Goal: Task Accomplishment & Management: Use online tool/utility

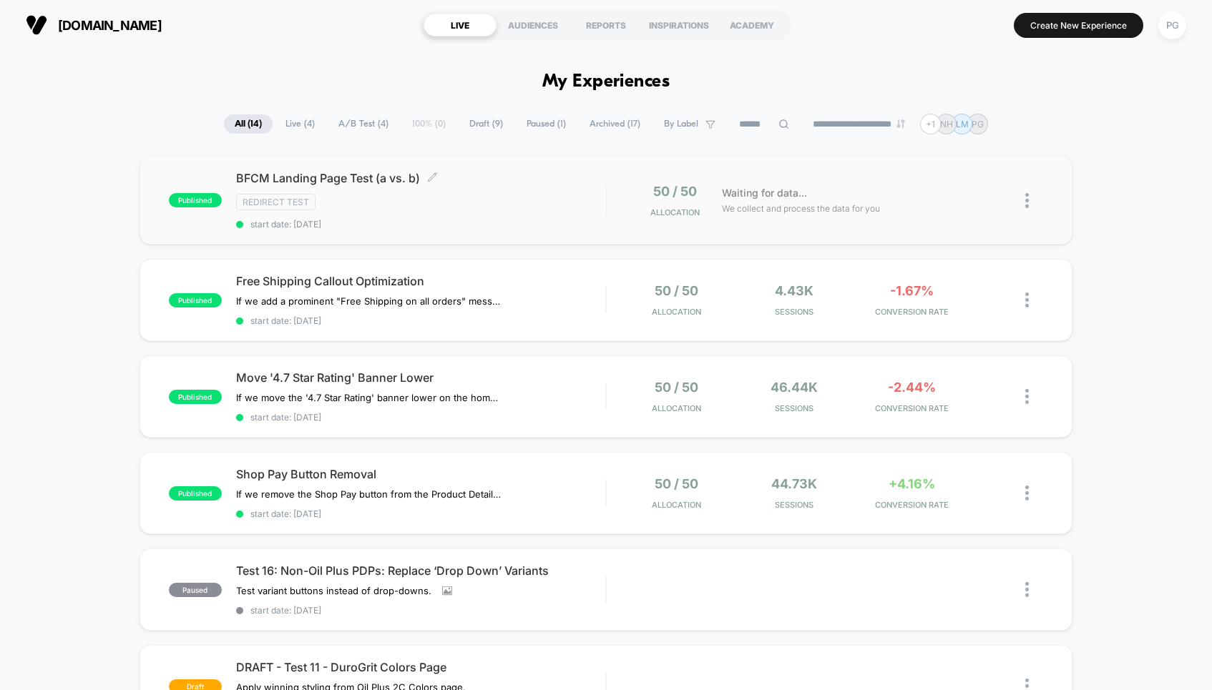
click at [590, 186] on div "BFCM Landing Page Test (a vs. b) Click to edit experience details Click to edit…" at bounding box center [420, 200] width 369 height 59
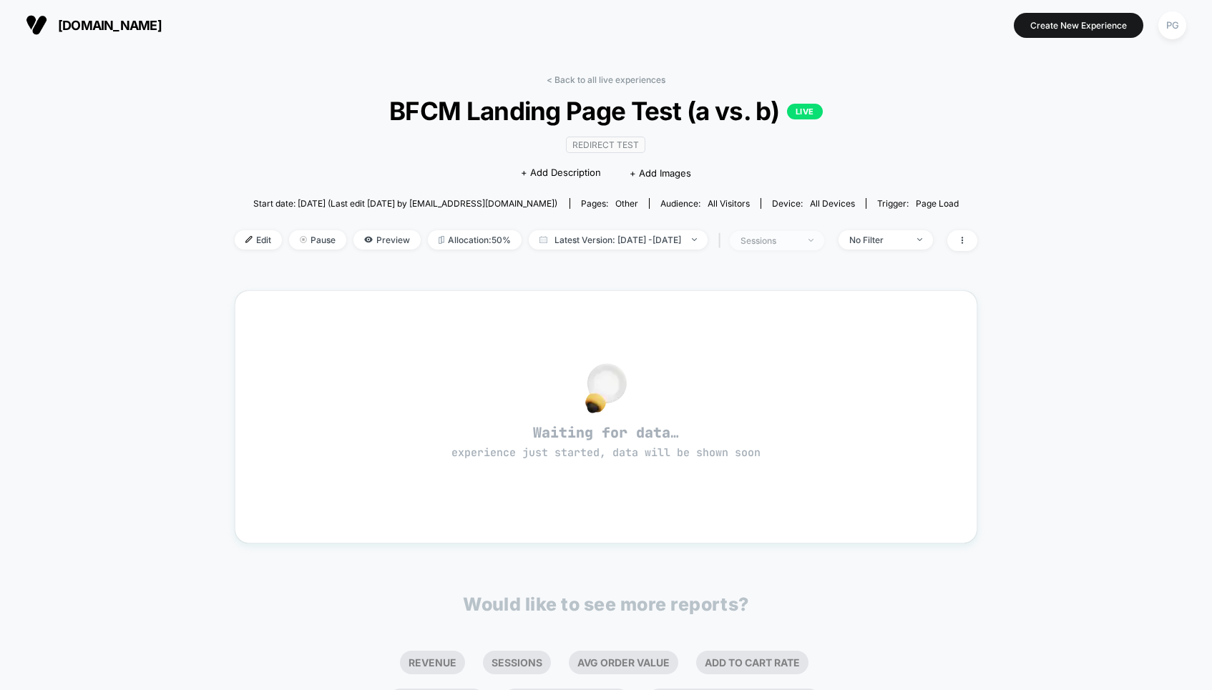
click at [807, 248] on span "sessions" at bounding box center [777, 240] width 94 height 19
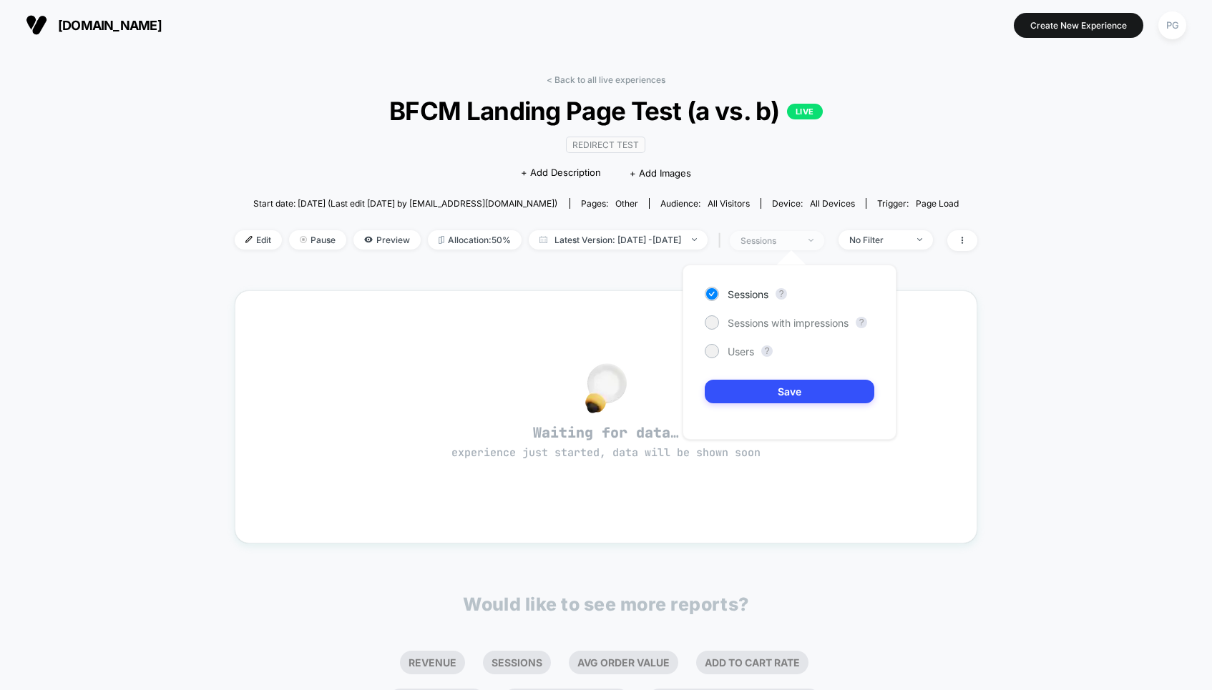
click at [798, 242] on div "sessions" at bounding box center [769, 240] width 57 height 11
